Goal: Obtain resource: Obtain resource

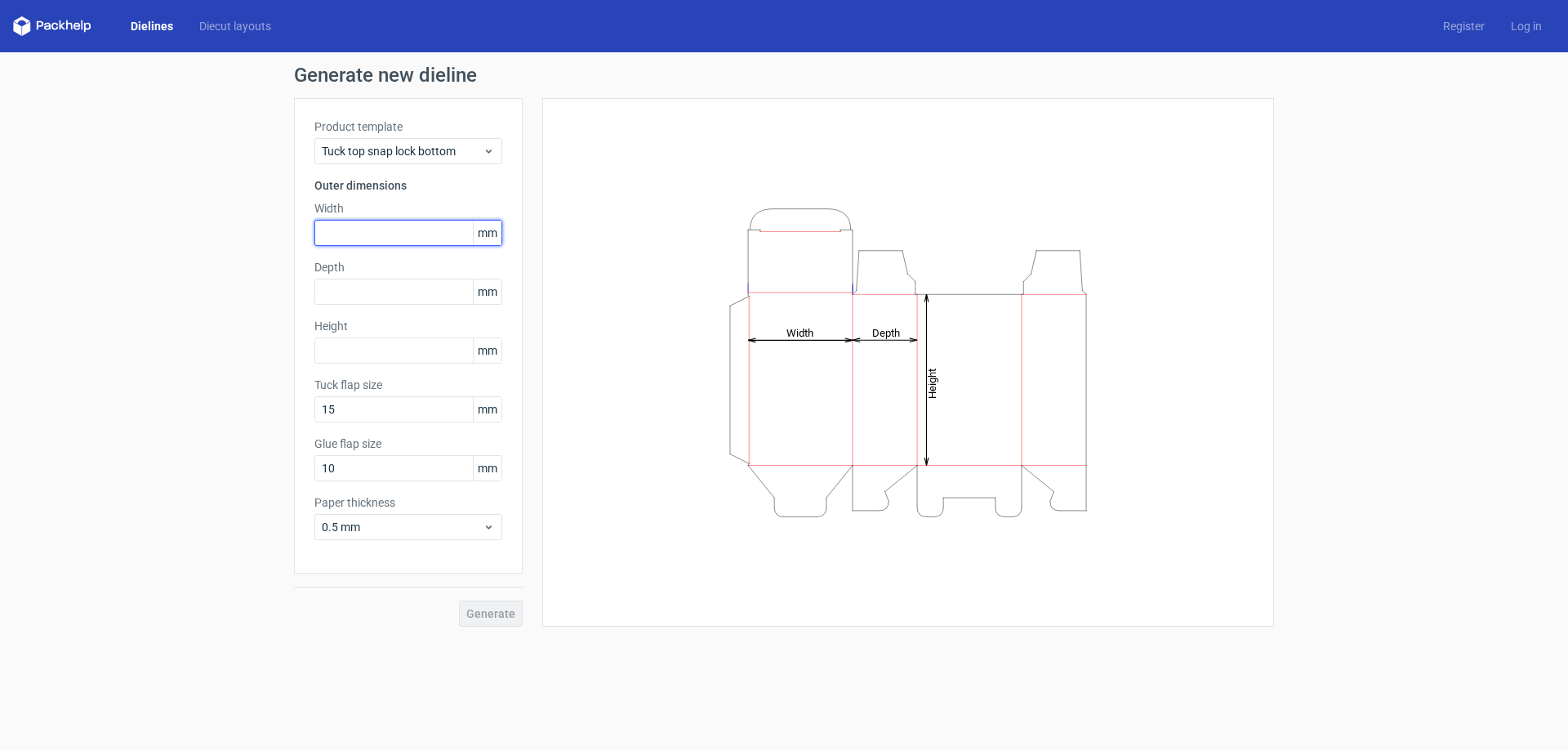
click at [368, 232] on input "text" at bounding box center [407, 233] width 188 height 26
type input "137"
type input "64"
type input "35"
click at [495, 604] on button "Generate" at bounding box center [490, 614] width 64 height 26
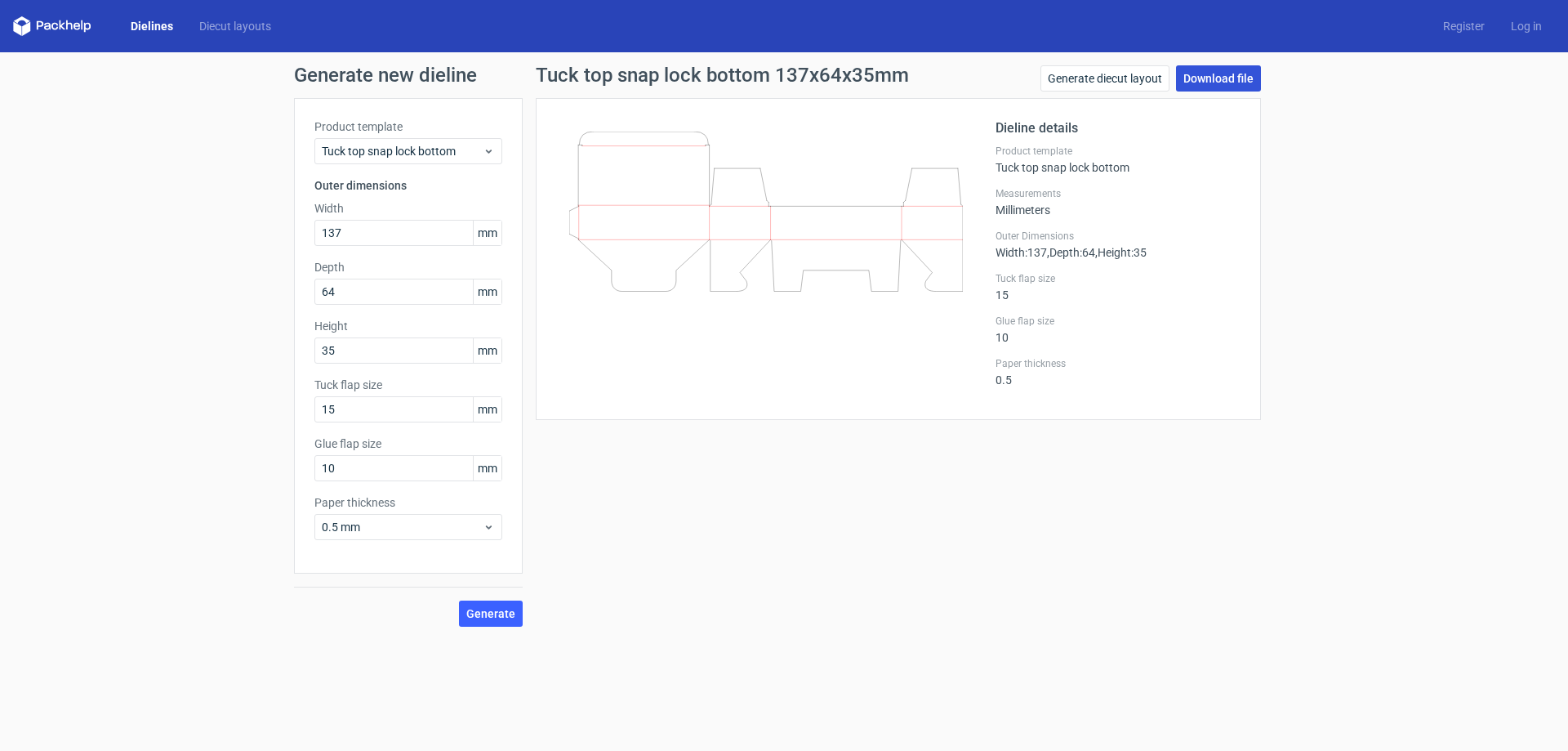
click at [1201, 75] on link "Download file" at bounding box center [1218, 79] width 85 height 26
drag, startPoint x: 358, startPoint y: 470, endPoint x: 281, endPoint y: 475, distance: 77.2
click at [281, 475] on div "Generate new dieline Product template Tuck top snap lock bottom Outer dimension…" at bounding box center [784, 346] width 1568 height 588
type input "12"
click at [477, 615] on span "Generate" at bounding box center [490, 614] width 49 height 12
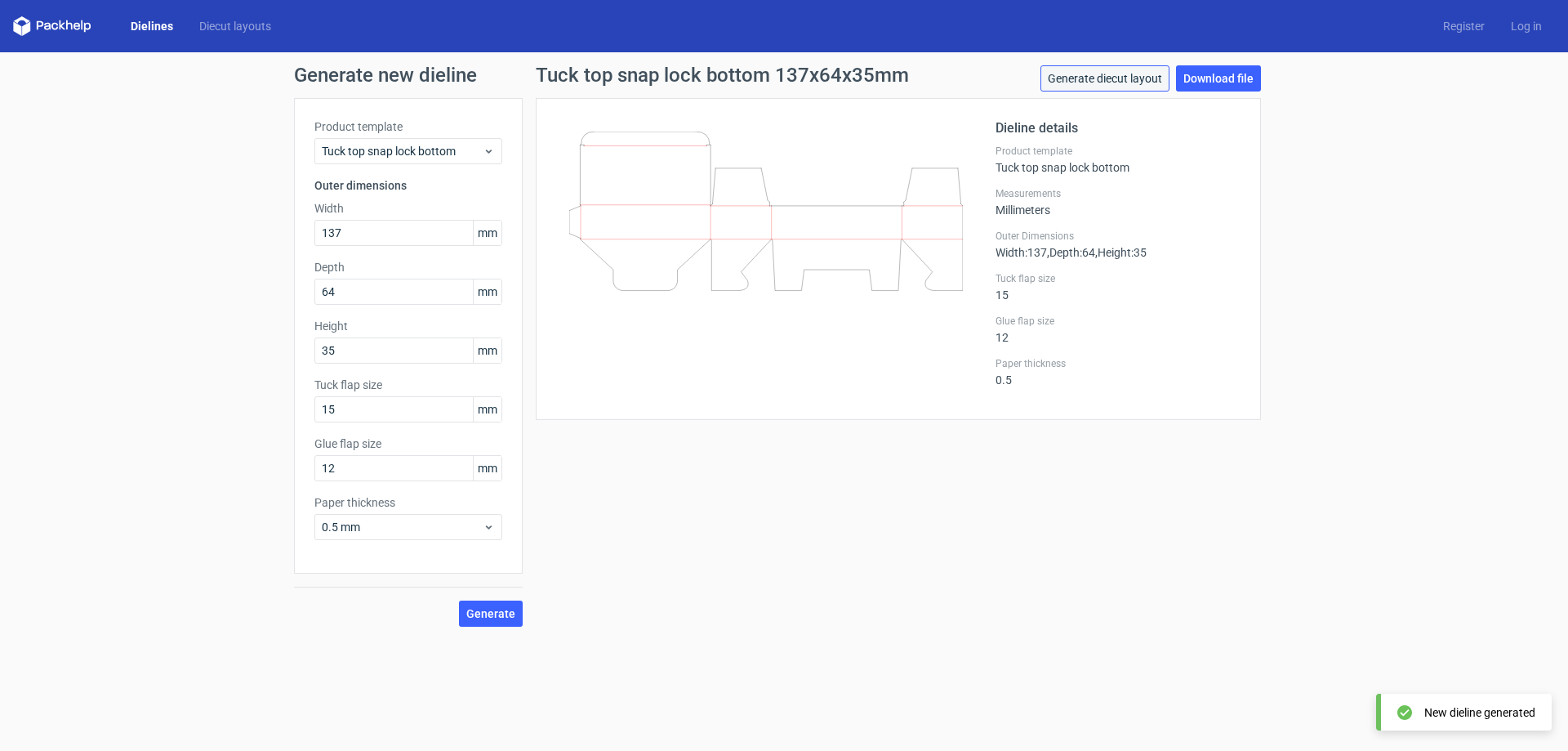
click at [1138, 75] on link "Generate diecut layout" at bounding box center [1105, 79] width 129 height 26
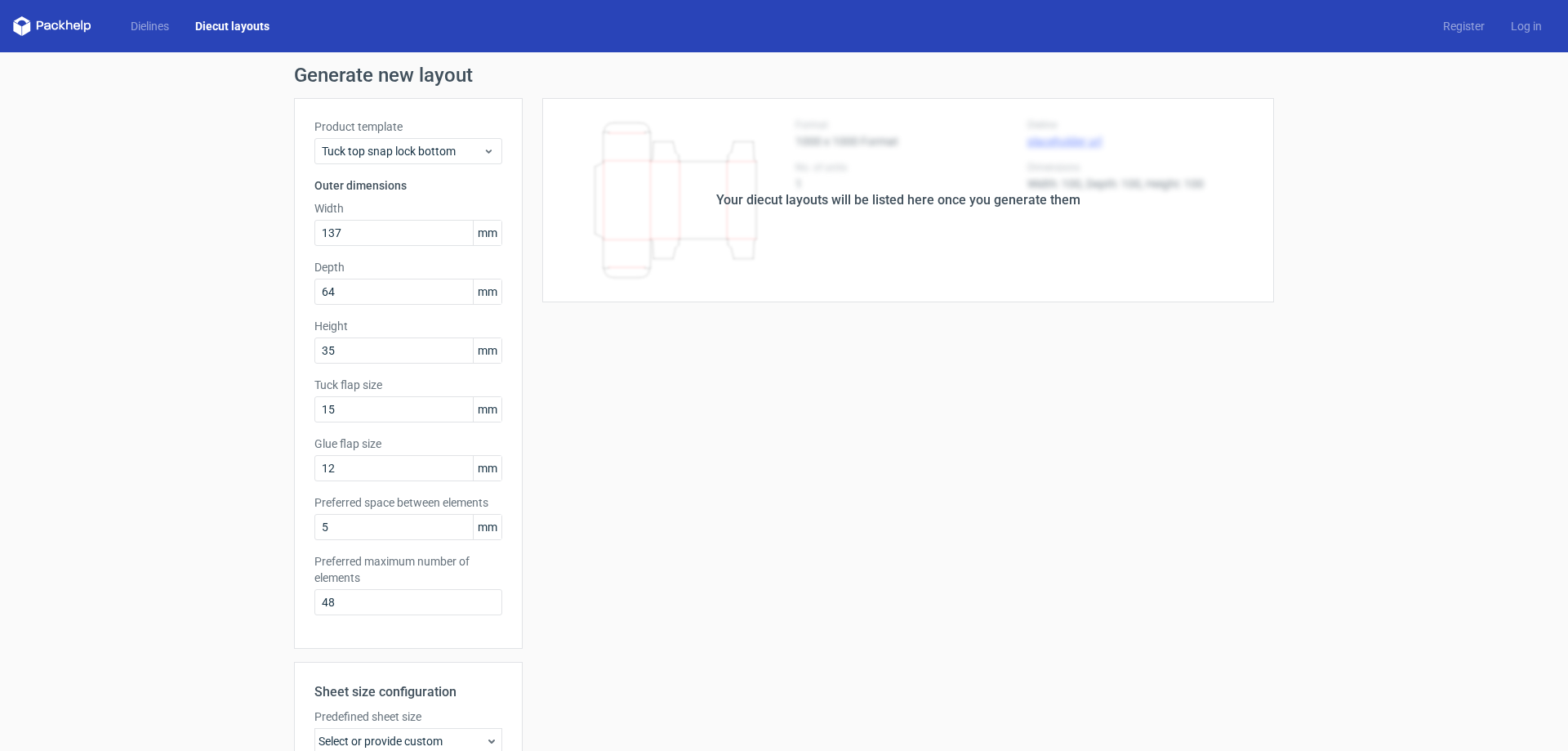
click at [1052, 415] on div "Your diecut layouts will be listed here once you generate them Height Depth Wid…" at bounding box center [898, 542] width 751 height 887
click at [717, 443] on div "Your diecut layouts will be listed here once you generate them Height Depth Wid…" at bounding box center [898, 542] width 751 height 887
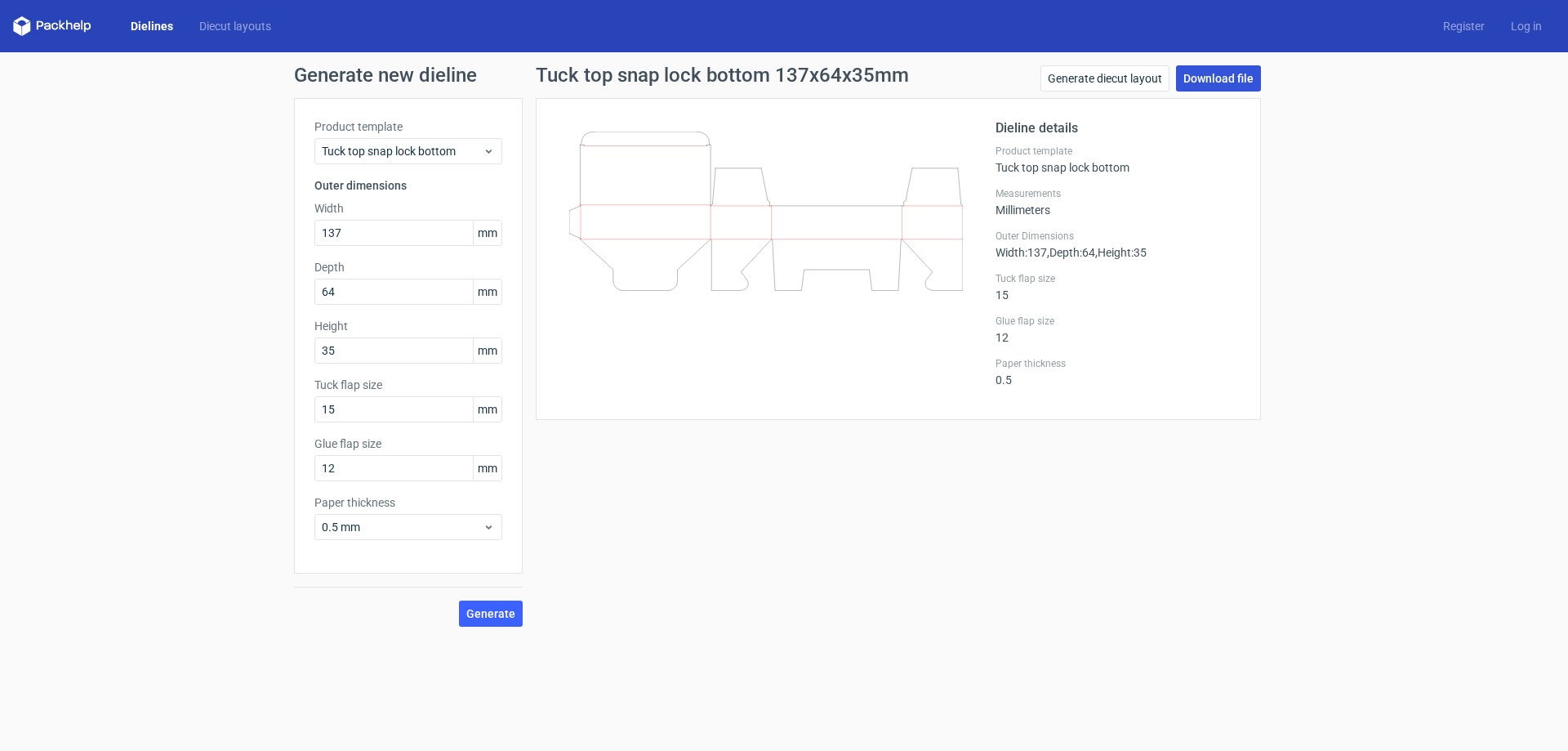
click at [1201, 65] on link "Download file" at bounding box center [1218, 79] width 85 height 26
drag, startPoint x: 346, startPoint y: 466, endPoint x: 254, endPoint y: 466, distance: 92.0
click at [254, 466] on div "Generate new dieline Product template Tuck top snap lock bottom Outer dimension…" at bounding box center [784, 346] width 1568 height 588
type input "9"
click at [490, 610] on span "Generate" at bounding box center [490, 614] width 49 height 12
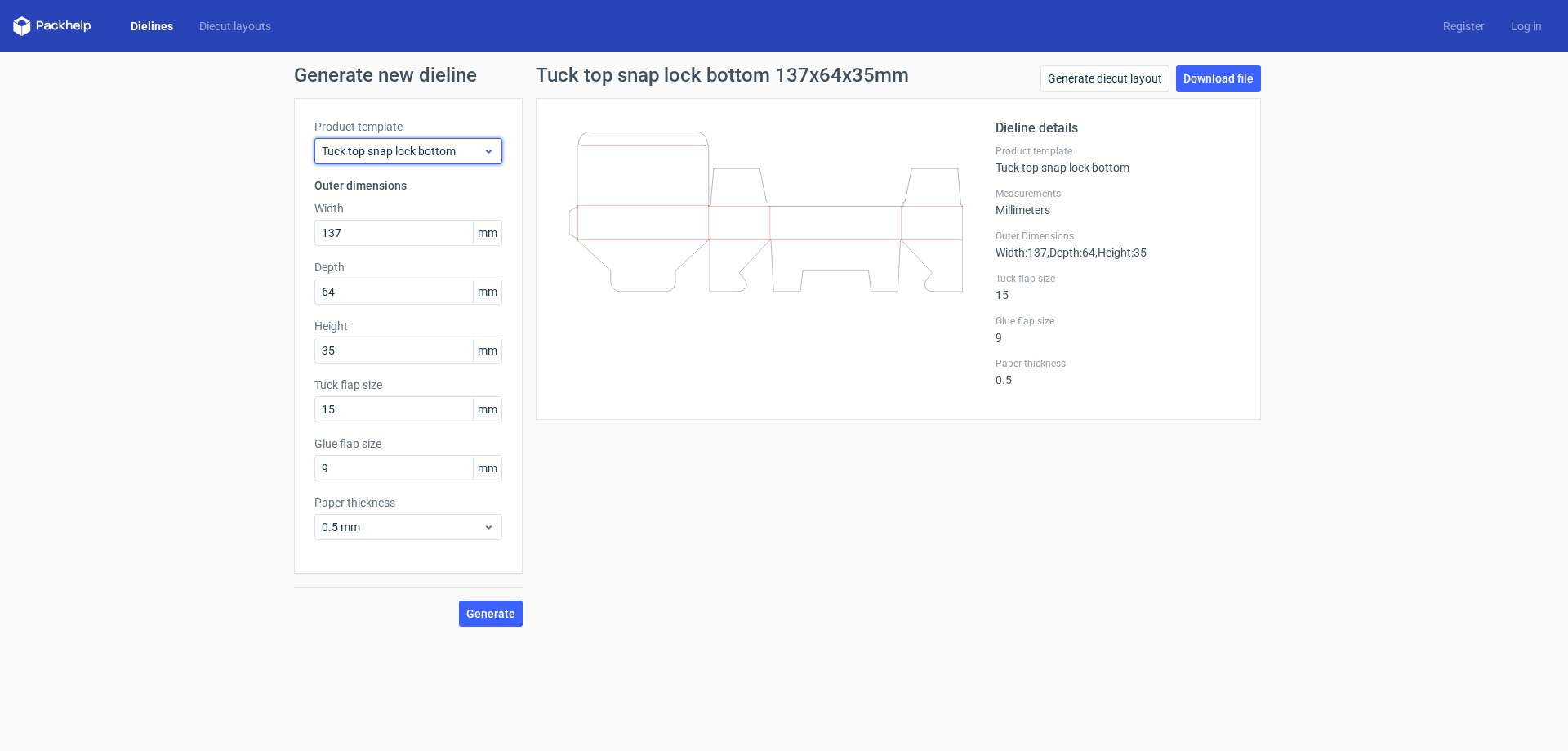
click at [484, 148] on icon at bounding box center [489, 151] width 12 height 13
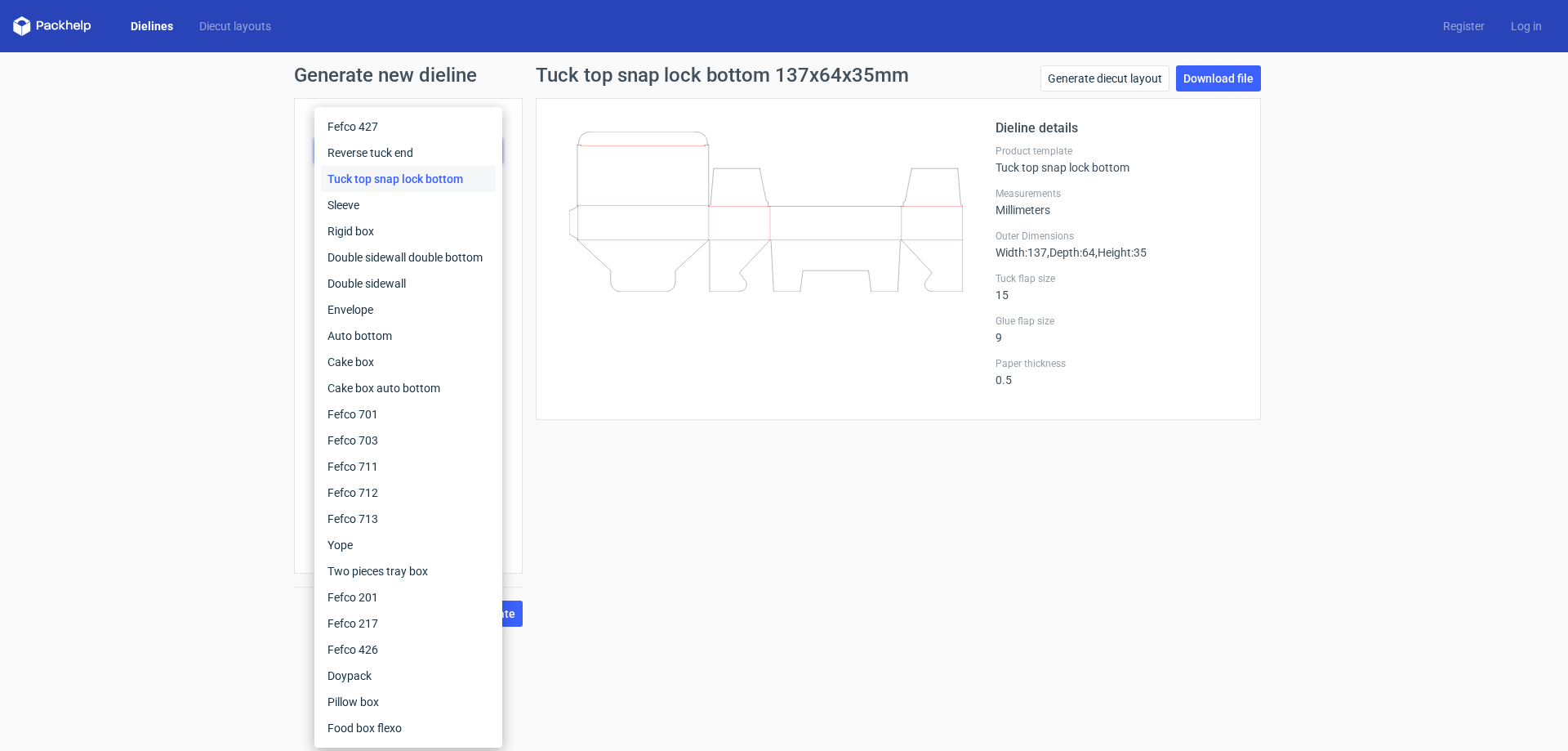
click at [723, 546] on div "Tuck top snap lock bottom 137x64x35mm Generate diecut layout Download file Diel…" at bounding box center [898, 346] width 751 height 562
